Goal: Transaction & Acquisition: Purchase product/service

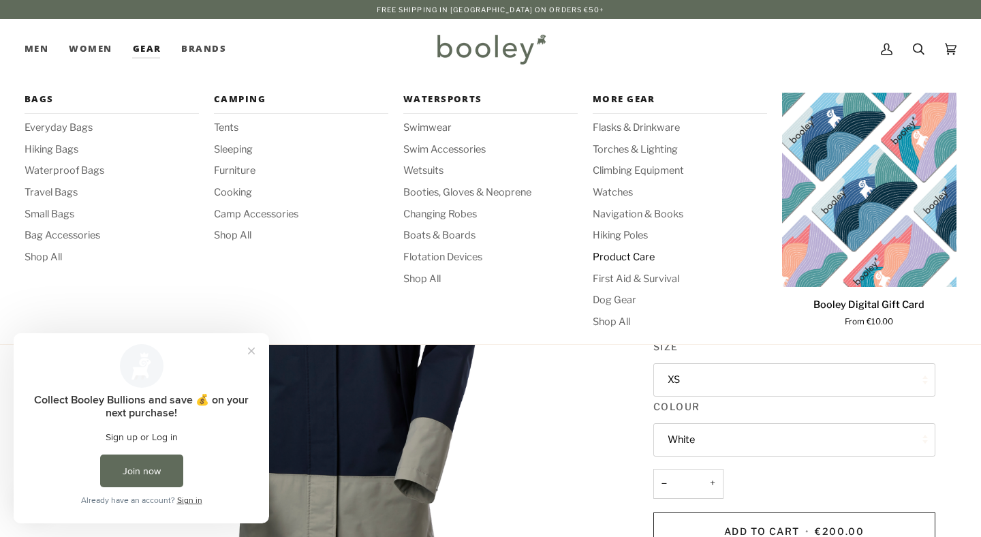
click at [642, 254] on span "Product Care" at bounding box center [680, 257] width 174 height 15
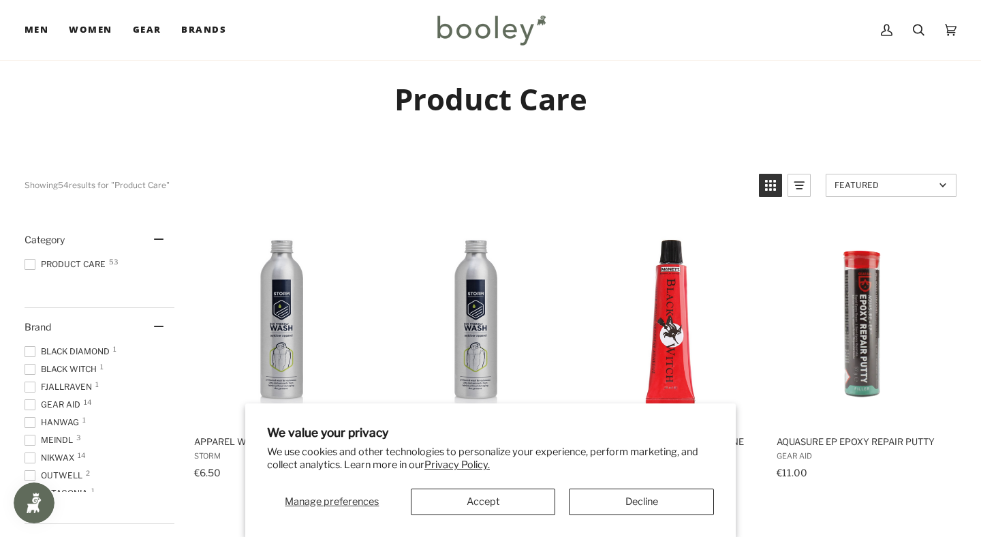
scroll to position [105, 0]
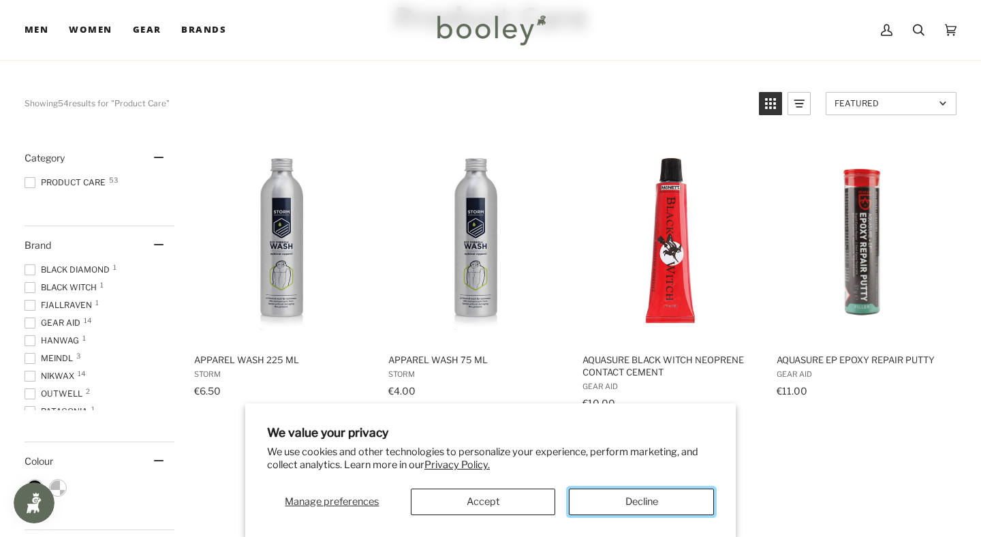
click at [638, 508] on button "Decline" at bounding box center [641, 501] width 145 height 27
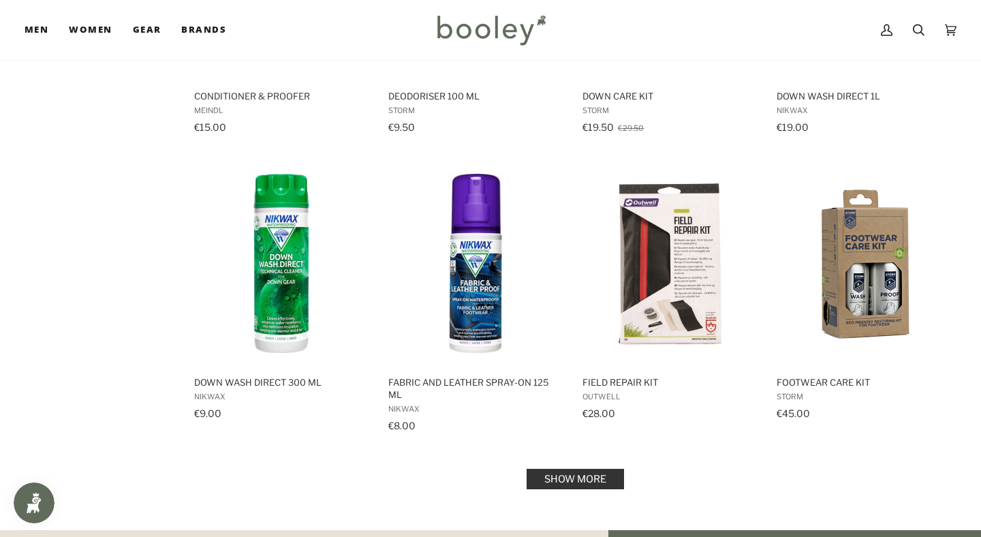
scroll to position [1251, 0]
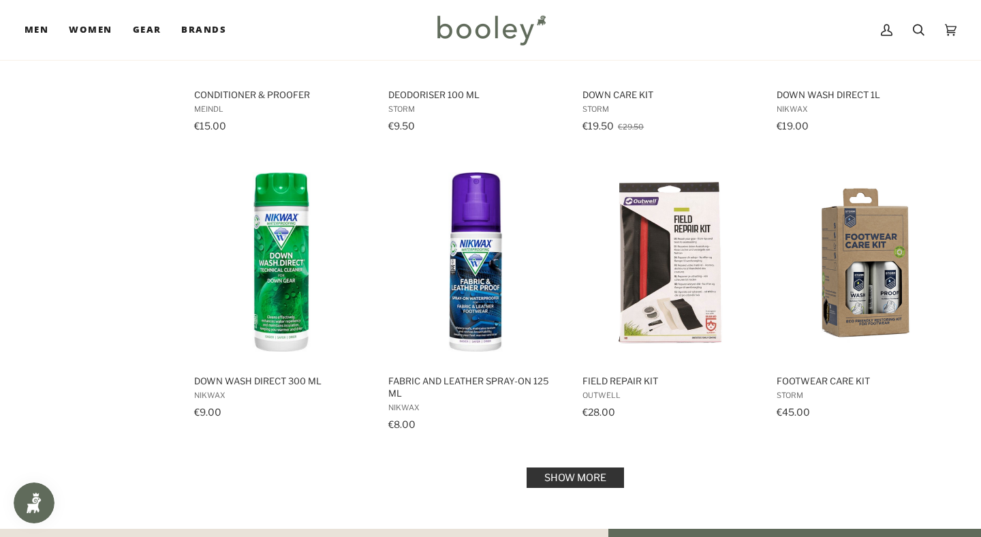
click at [614, 471] on link "Show more" at bounding box center [575, 477] width 97 height 20
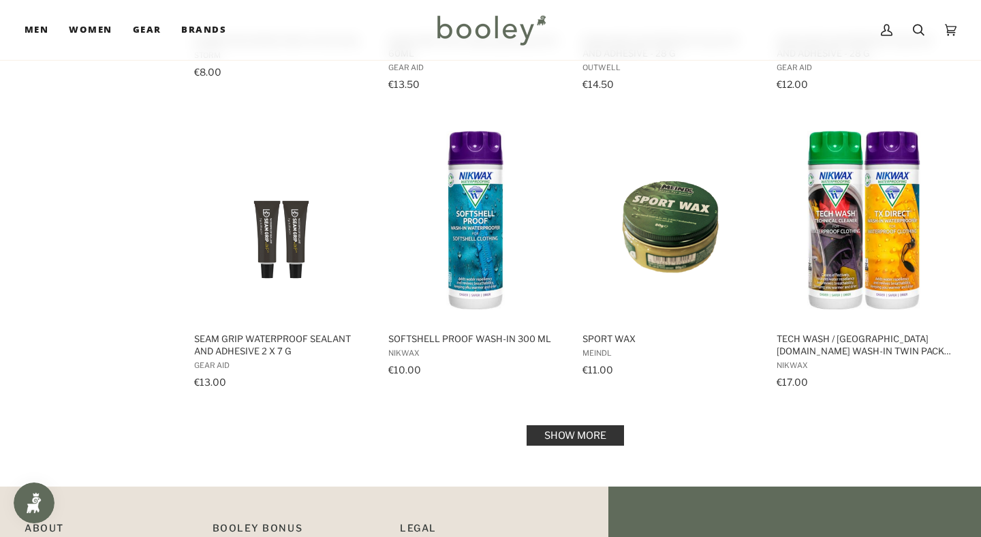
scroll to position [2773, 0]
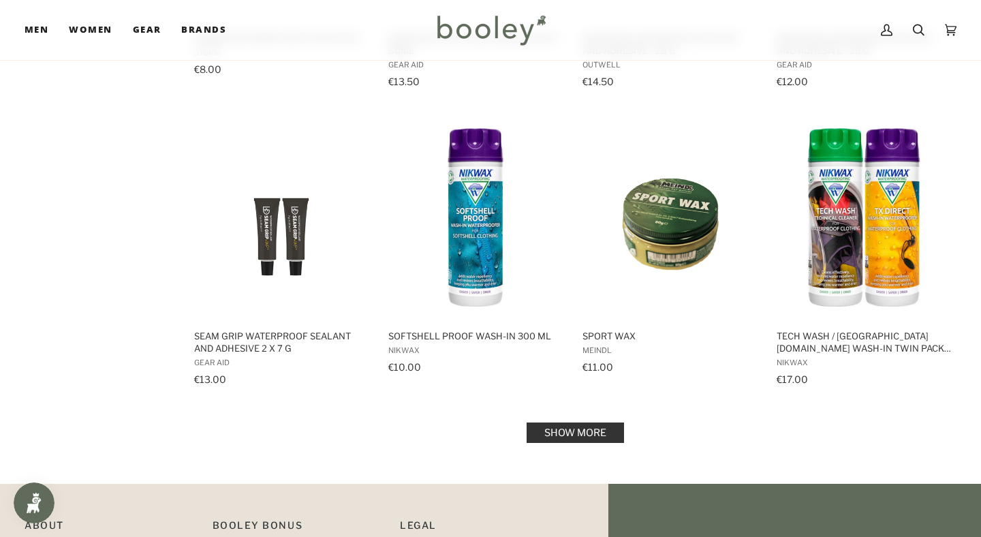
click at [577, 431] on link "Show more" at bounding box center [575, 432] width 97 height 20
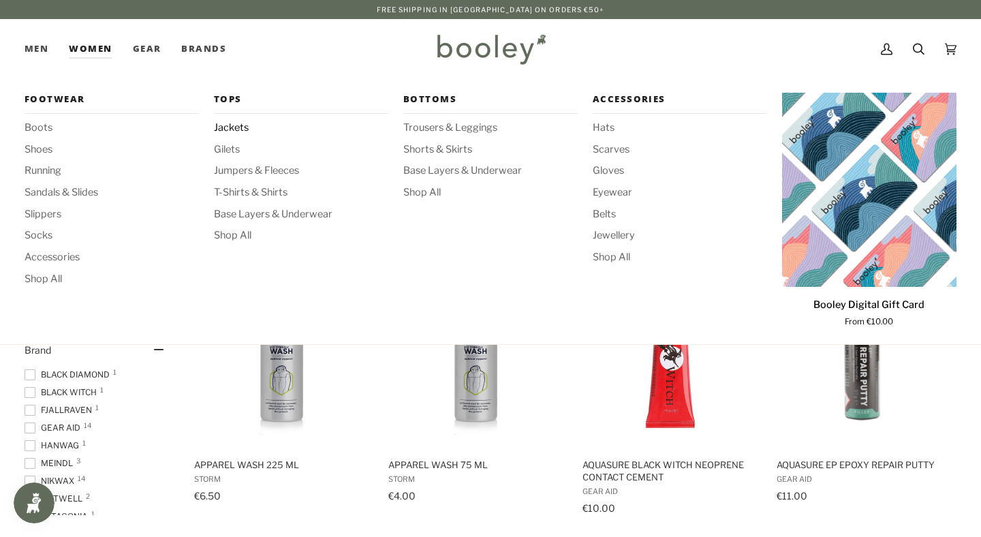
click at [232, 130] on span "Jackets" at bounding box center [301, 128] width 174 height 15
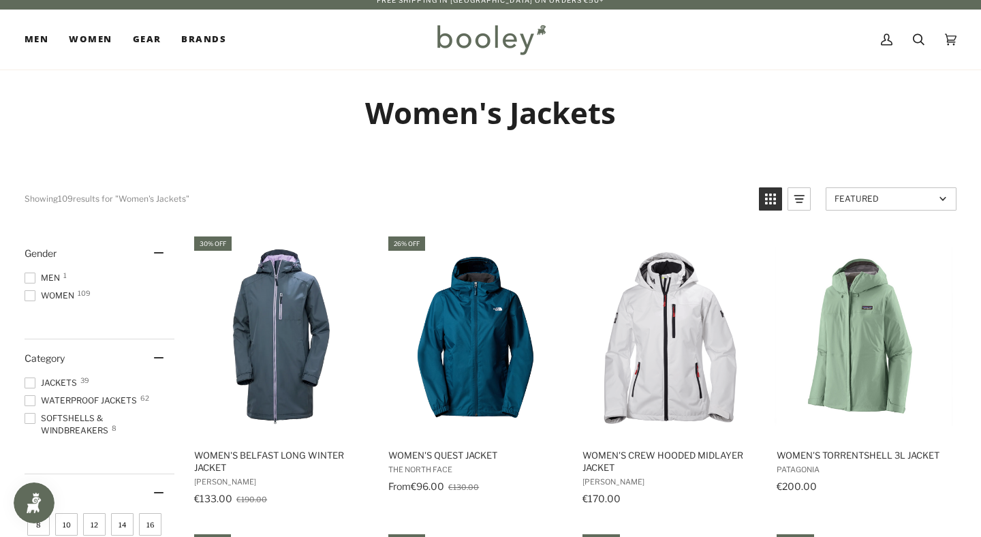
scroll to position [11, 0]
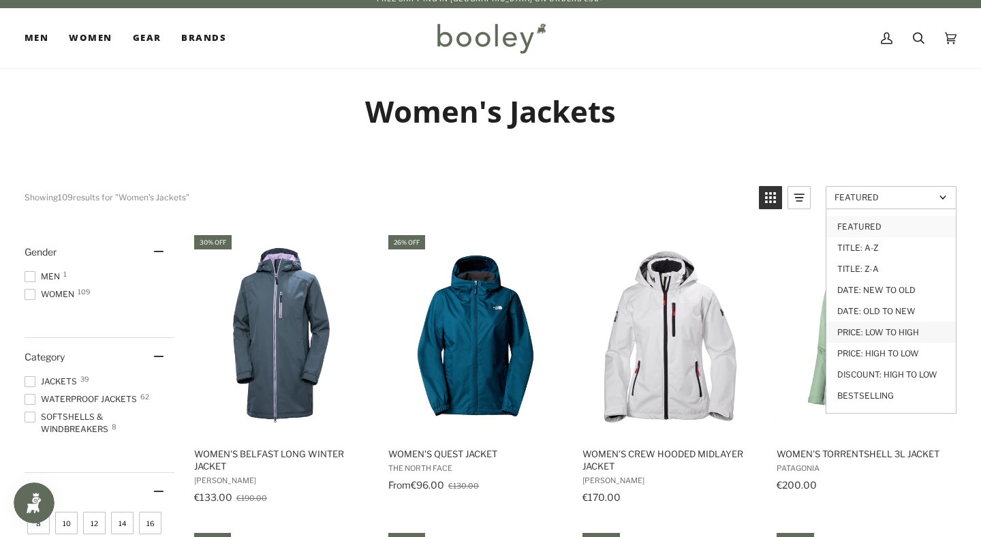
click at [902, 332] on link "Price: Low to High" at bounding box center [890, 332] width 129 height 21
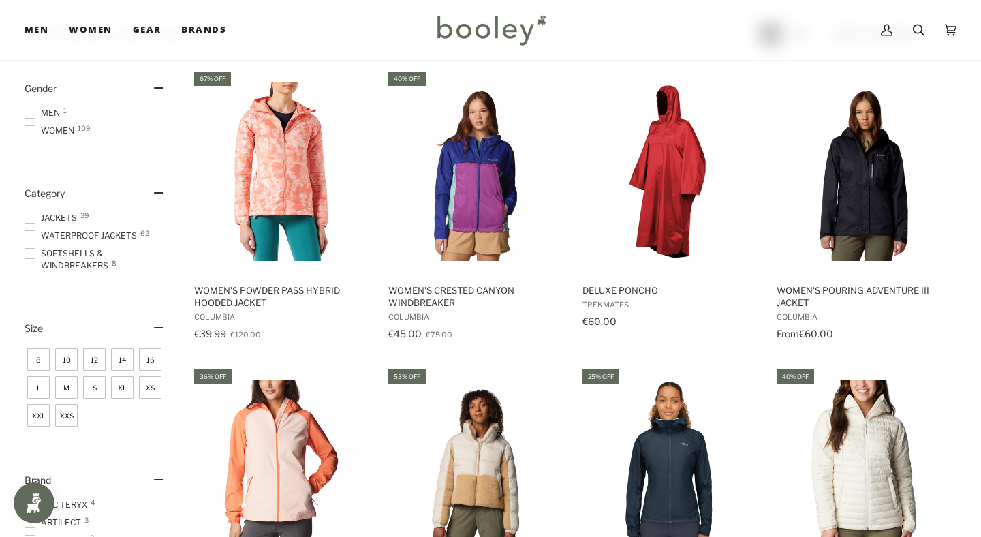
scroll to position [260, 0]
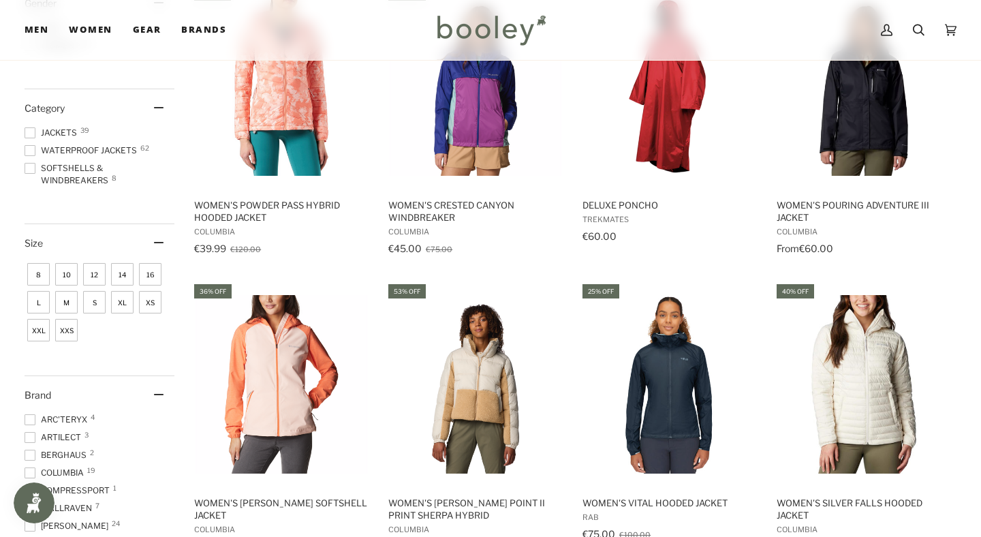
click at [68, 307] on span "M" at bounding box center [66, 302] width 22 height 22
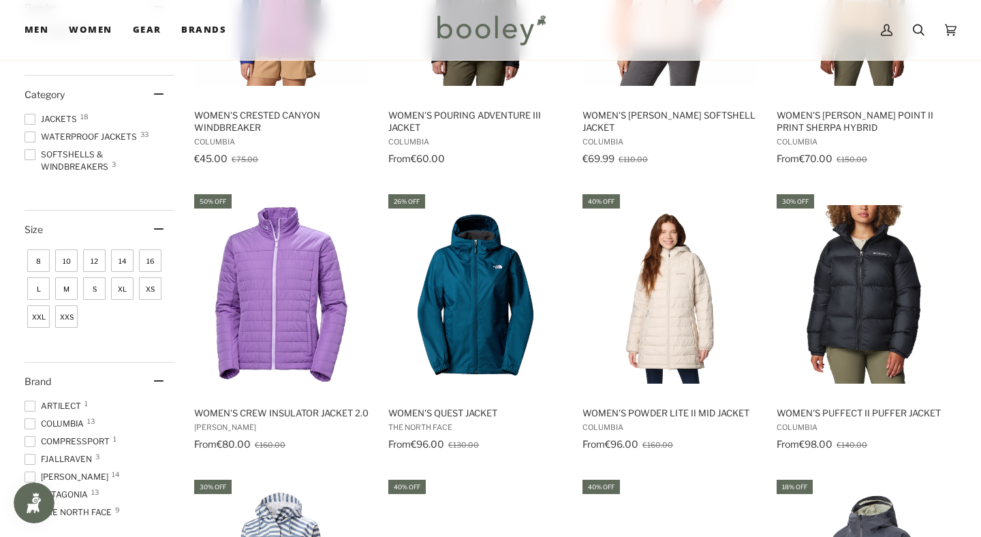
scroll to position [351, 0]
